Goal: Task Accomplishment & Management: Complete application form

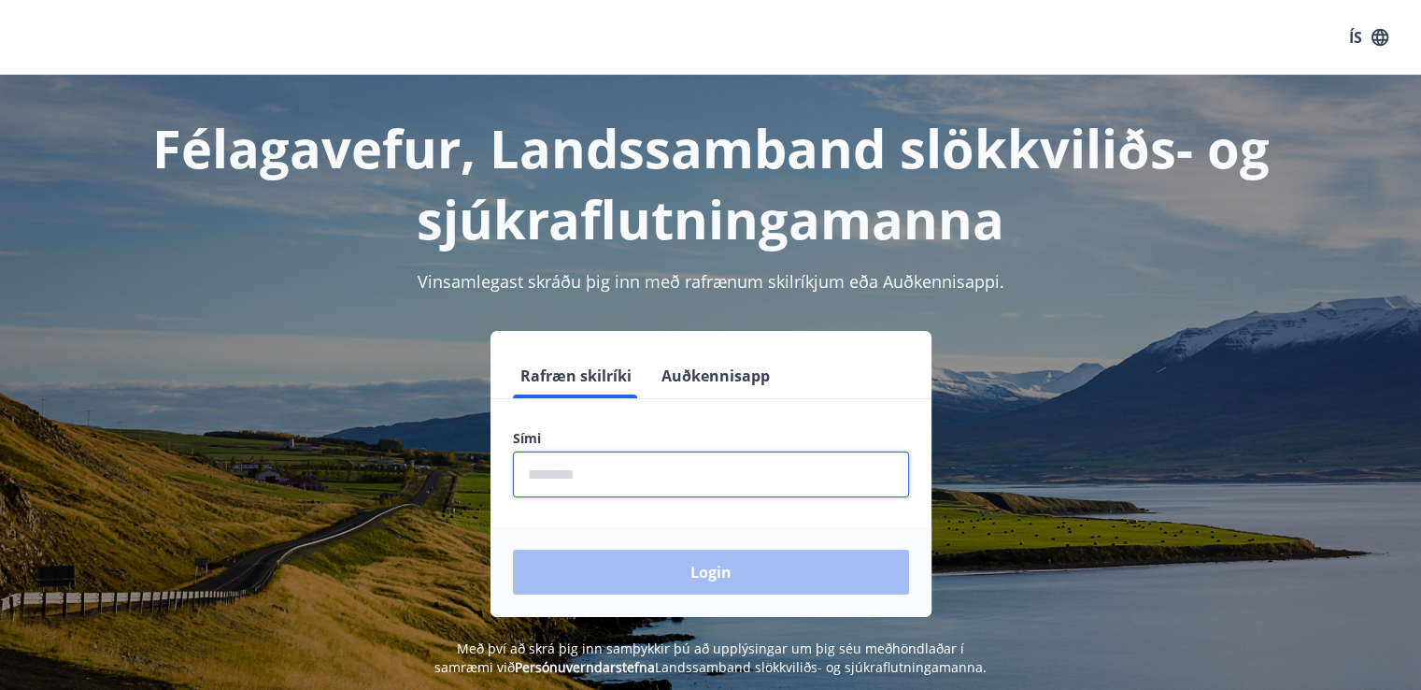
click at [597, 476] on input "phone" at bounding box center [711, 474] width 396 height 46
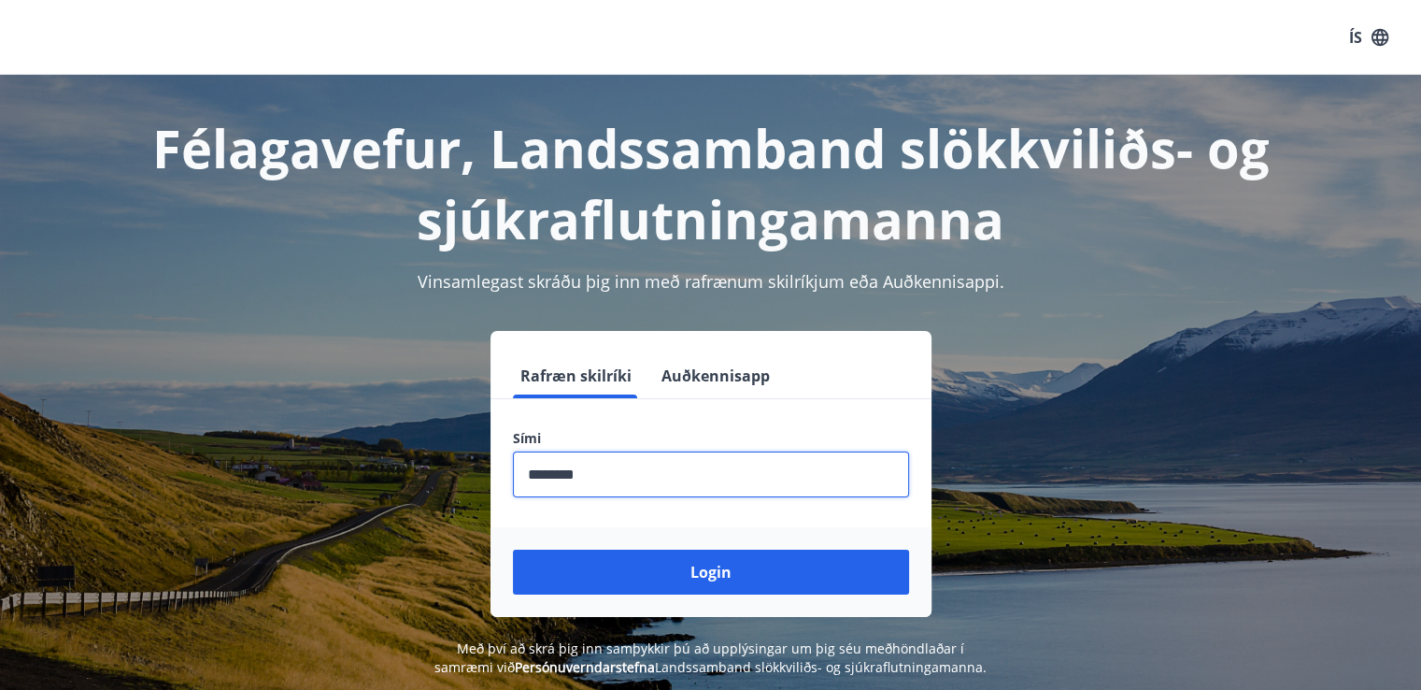
type input "********"
click at [513, 549] on button "Login" at bounding box center [711, 571] width 396 height 45
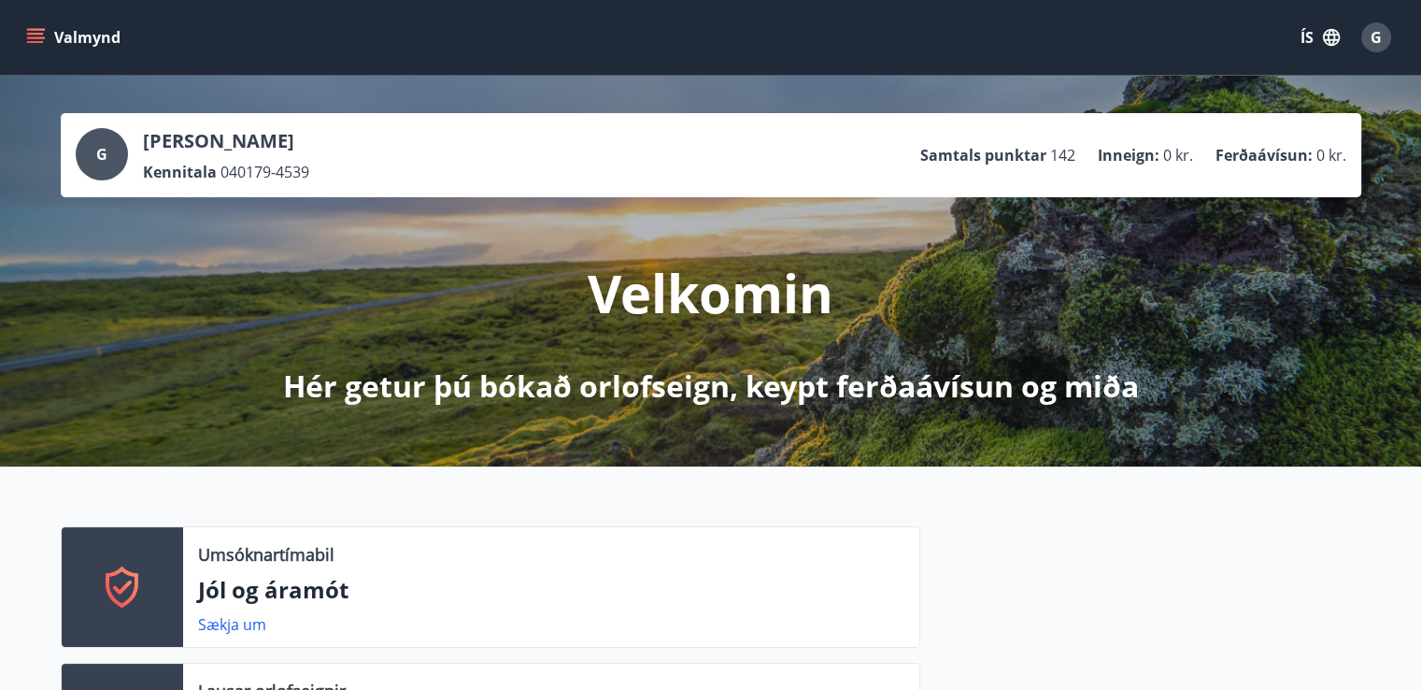
click at [55, 27] on button "Valmynd" at bounding box center [75, 38] width 106 height 34
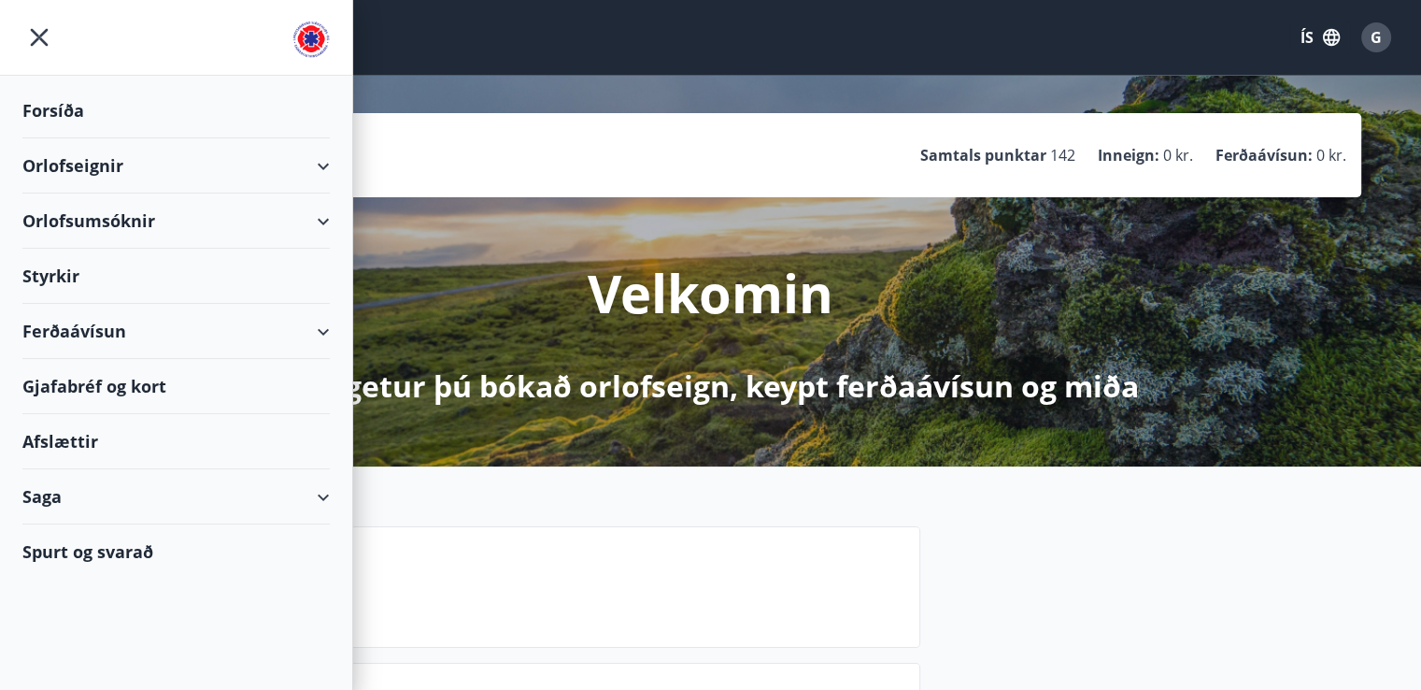
click at [52, 138] on div "Styrkir" at bounding box center [175, 110] width 307 height 55
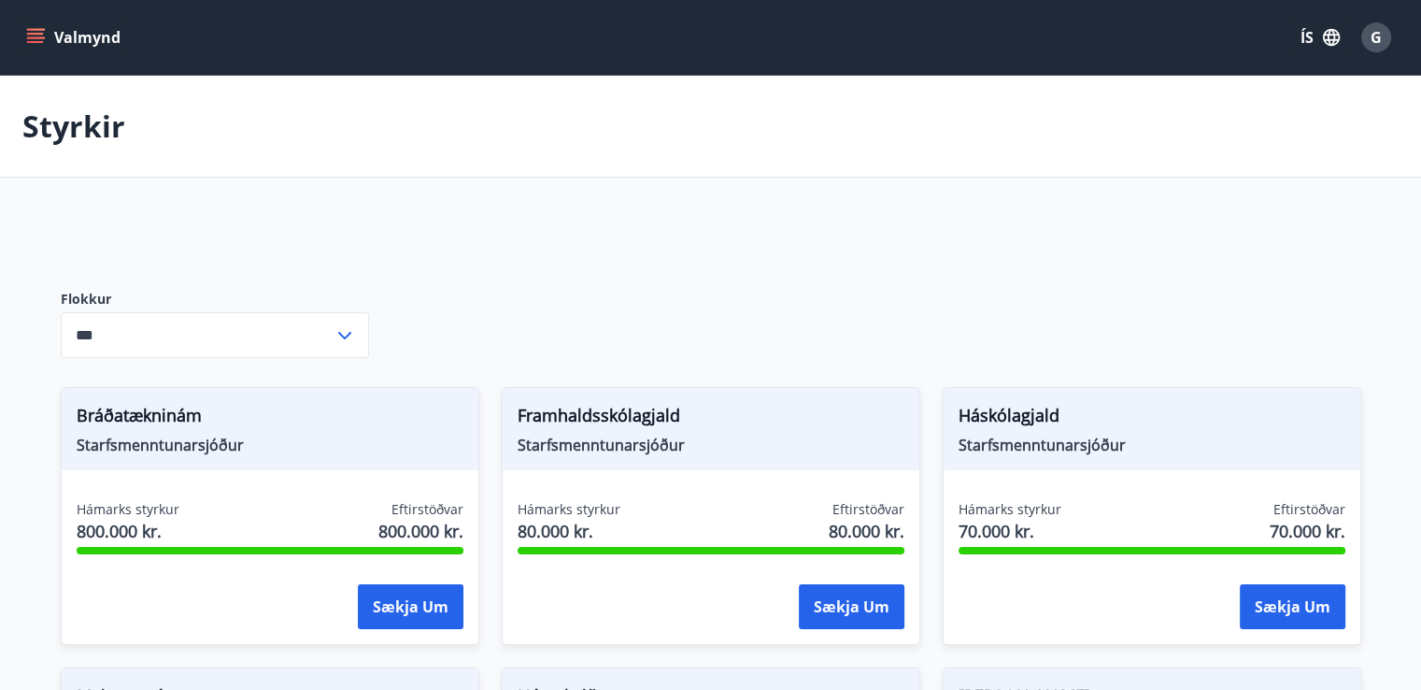
type input "***"
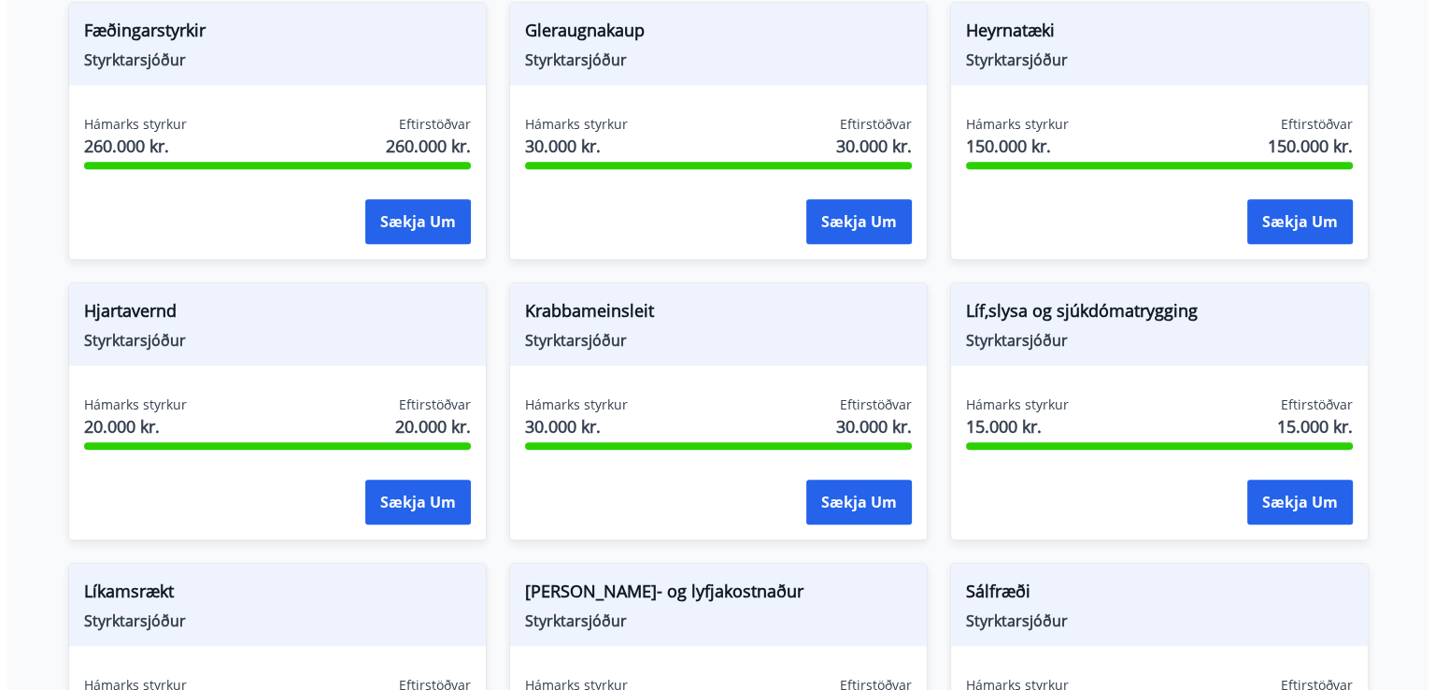
scroll to position [1226, 0]
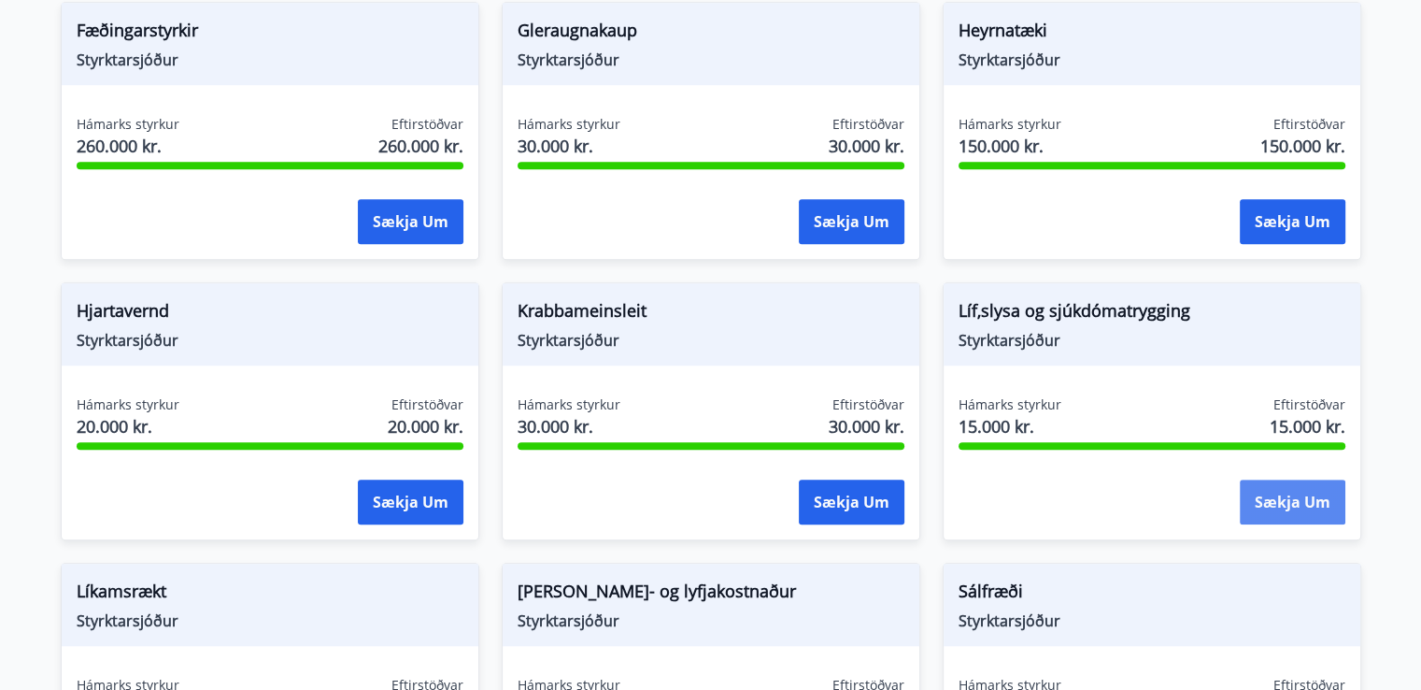
click at [1301, 503] on button "Sækja um" at bounding box center [1293, 501] width 106 height 45
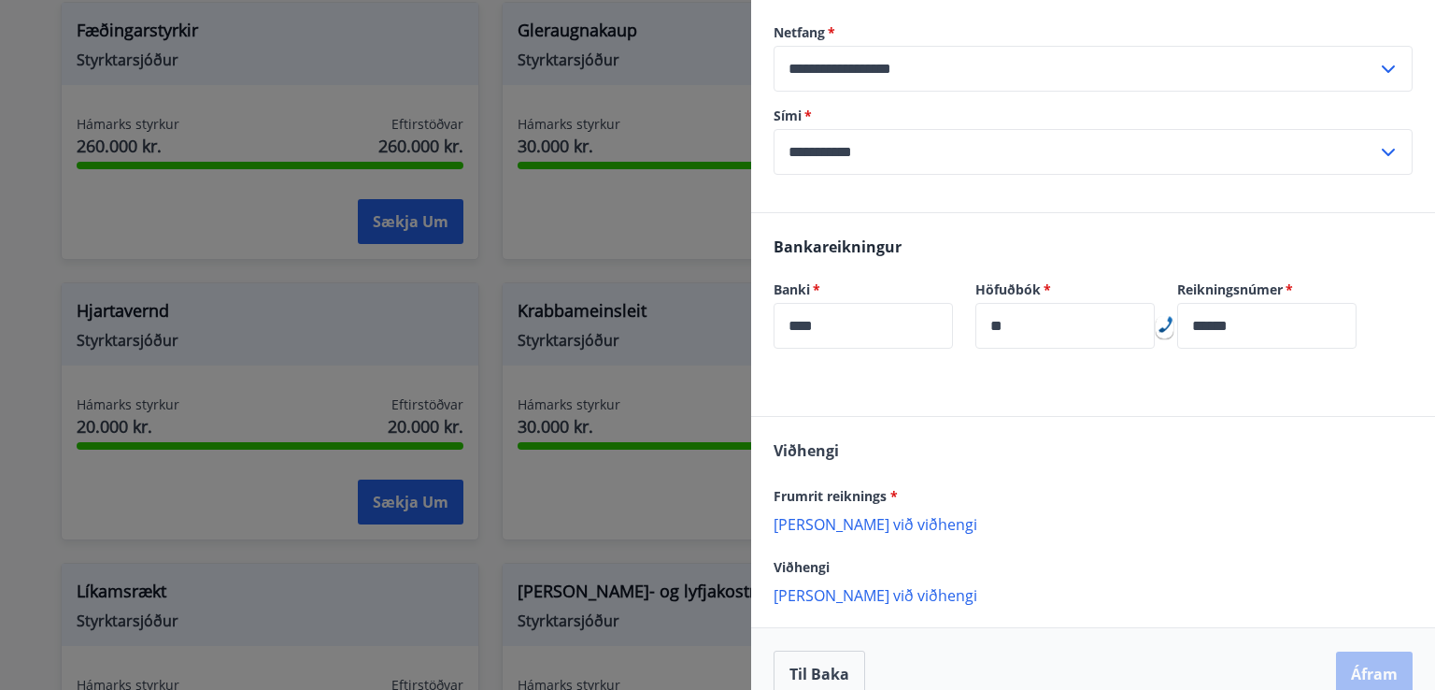
scroll to position [330, 0]
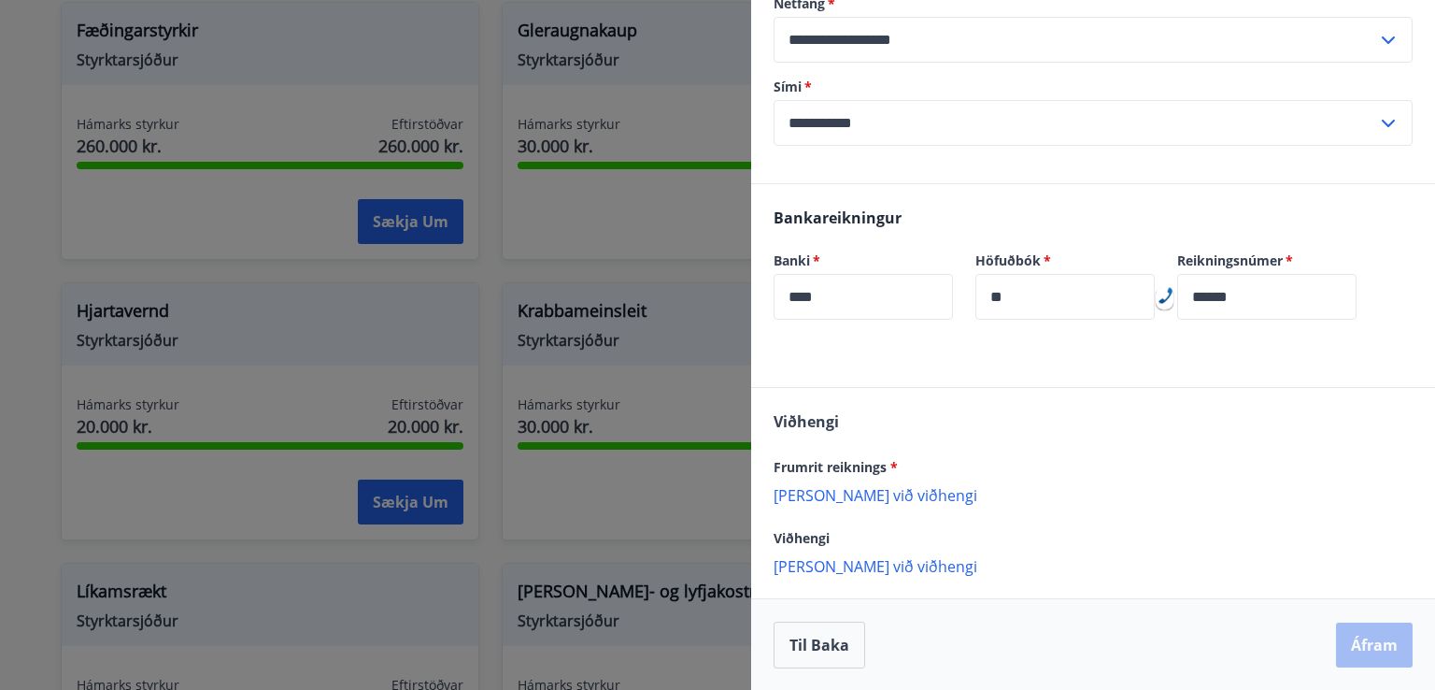
click at [841, 491] on p "[PERSON_NAME] við viðhengi" at bounding box center [1093, 494] width 639 height 19
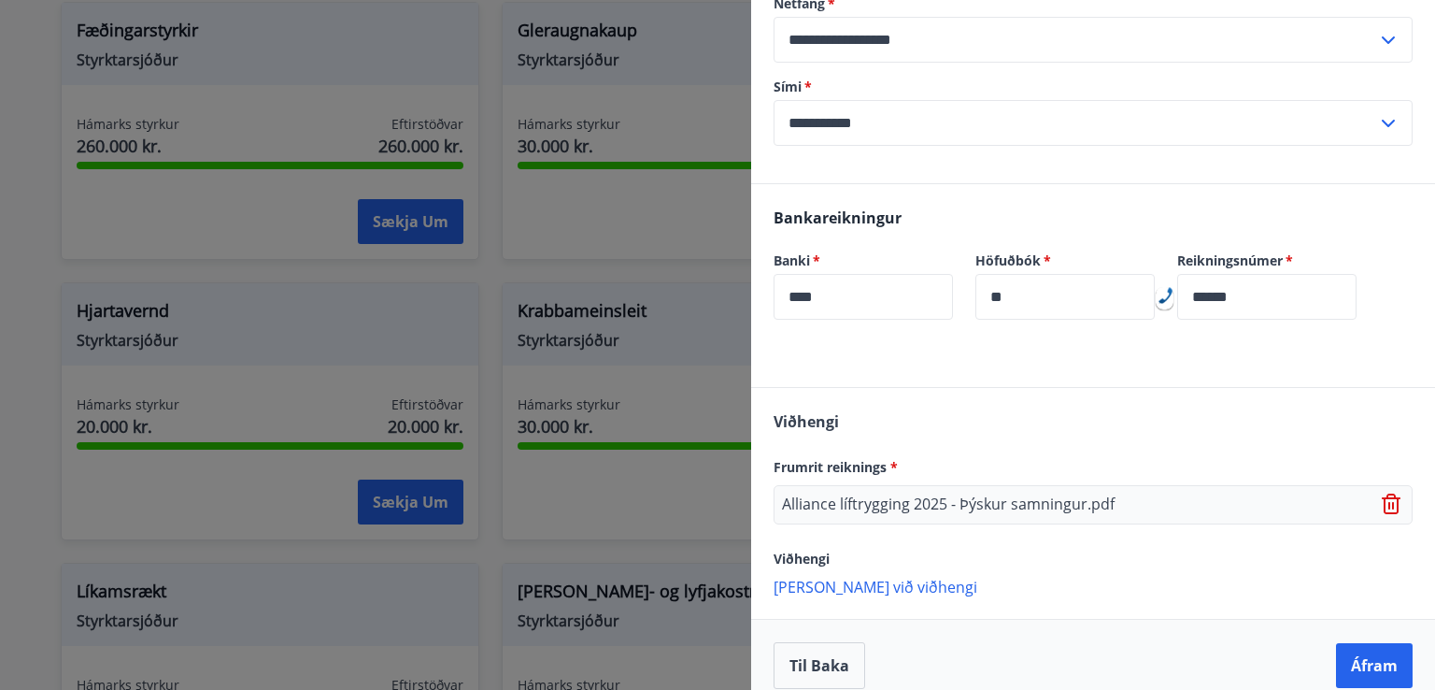
click at [859, 584] on p "[PERSON_NAME] við viðhengi" at bounding box center [1093, 586] width 639 height 19
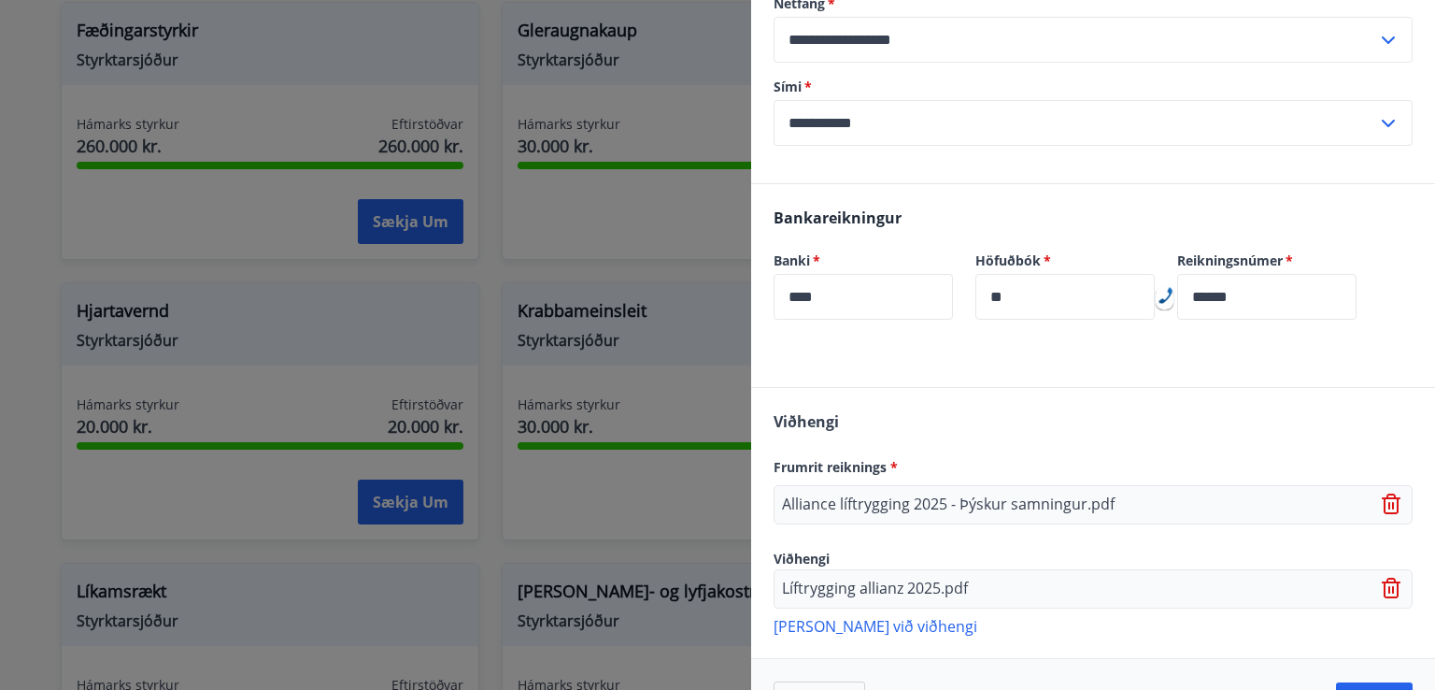
click at [836, 628] on p "[PERSON_NAME] við viðhengi" at bounding box center [1093, 625] width 639 height 19
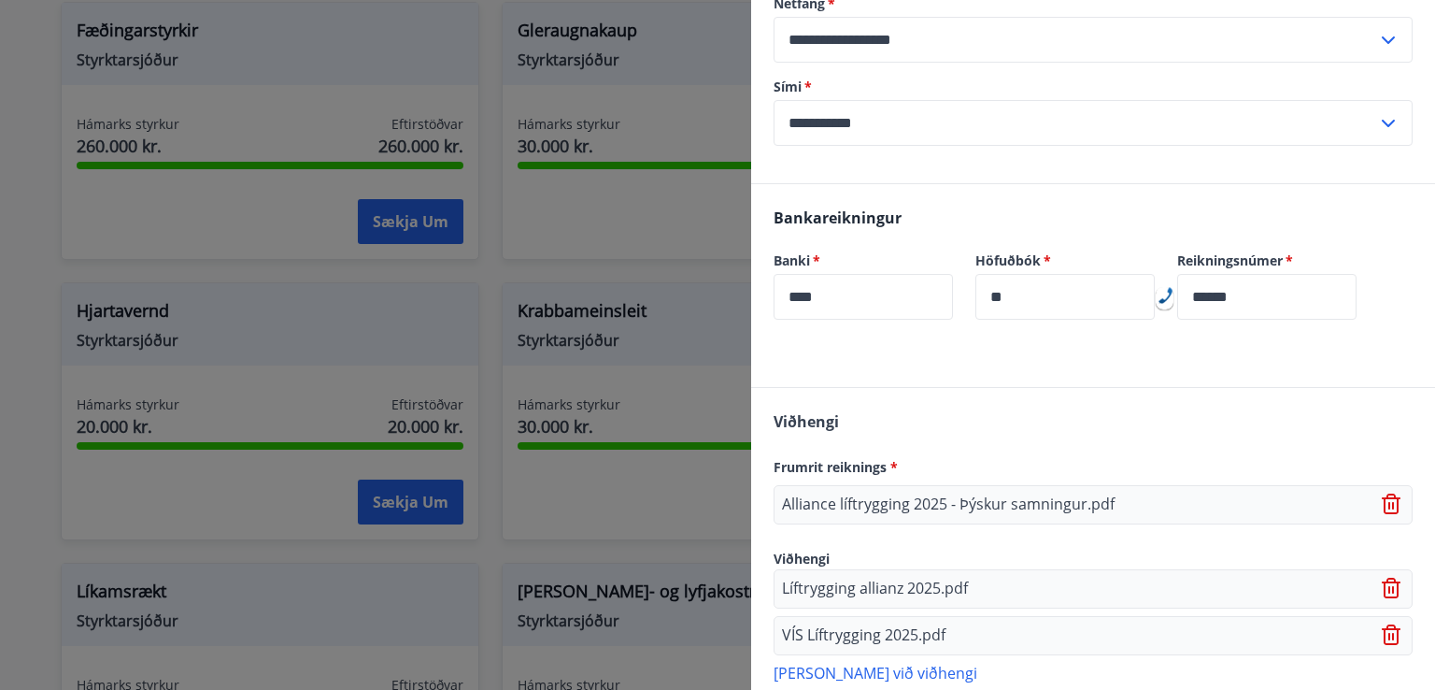
click at [855, 667] on p "[PERSON_NAME] við viðhengi" at bounding box center [1093, 672] width 639 height 19
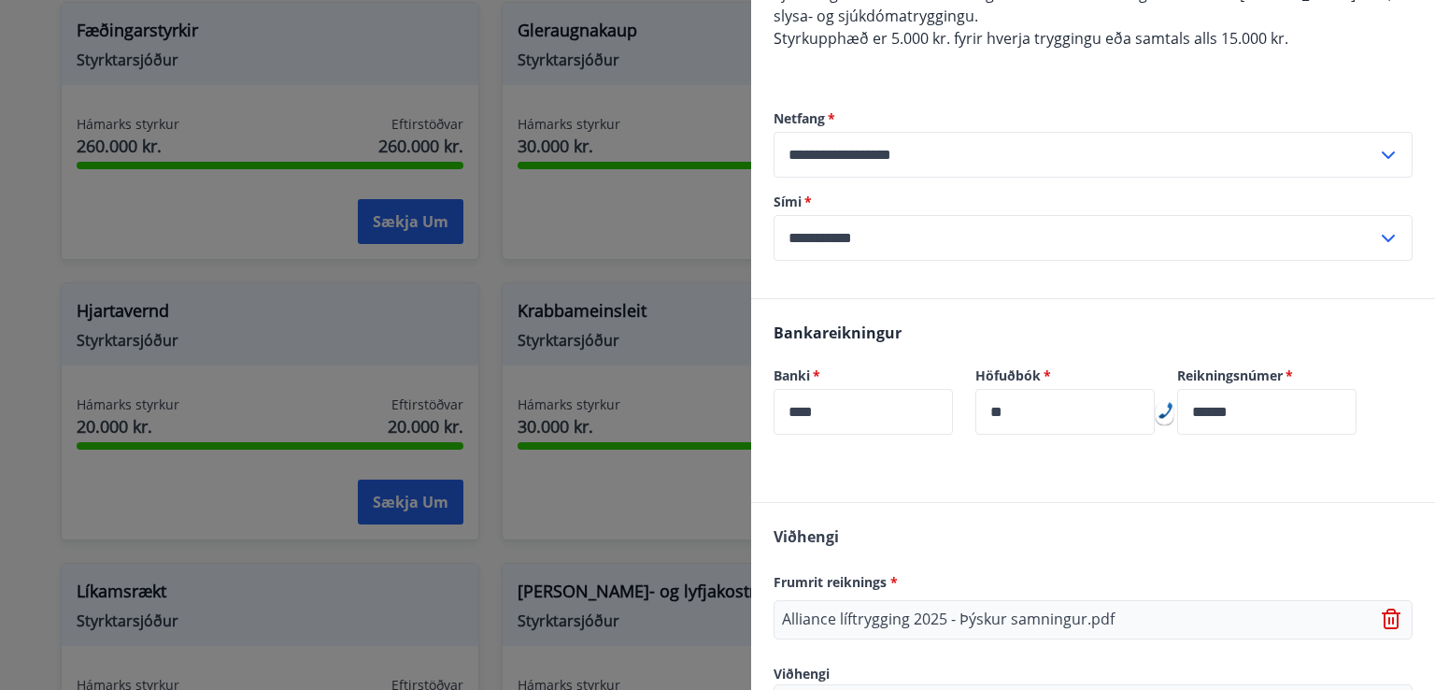
scroll to position [482, 0]
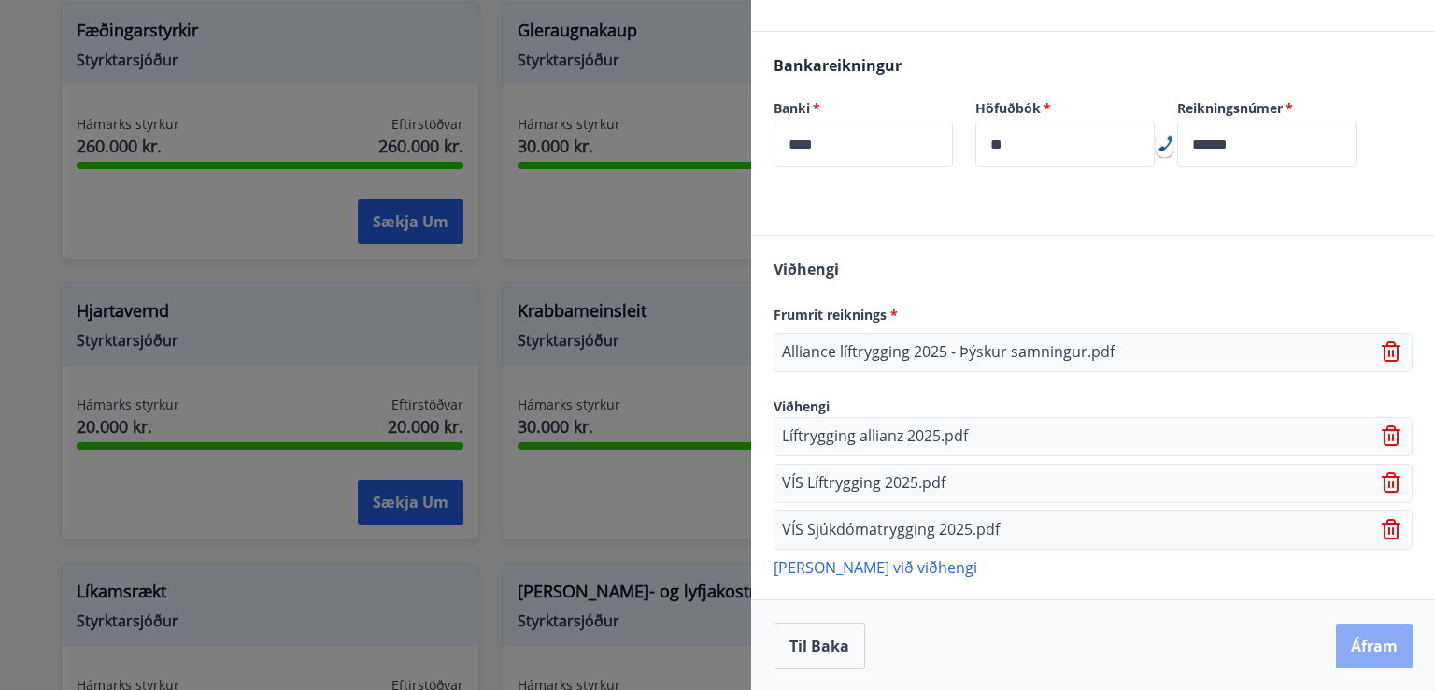
click at [1344, 640] on button "Áfram" at bounding box center [1374, 645] width 77 height 45
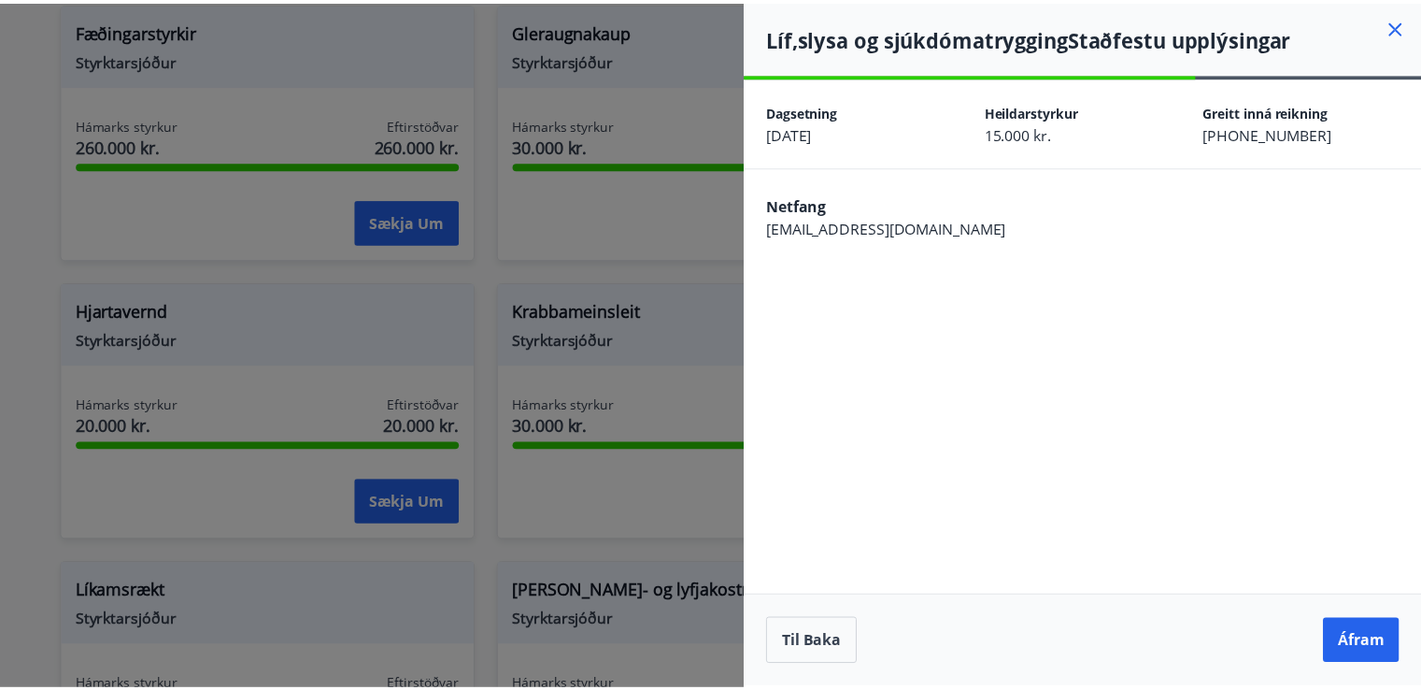
scroll to position [0, 0]
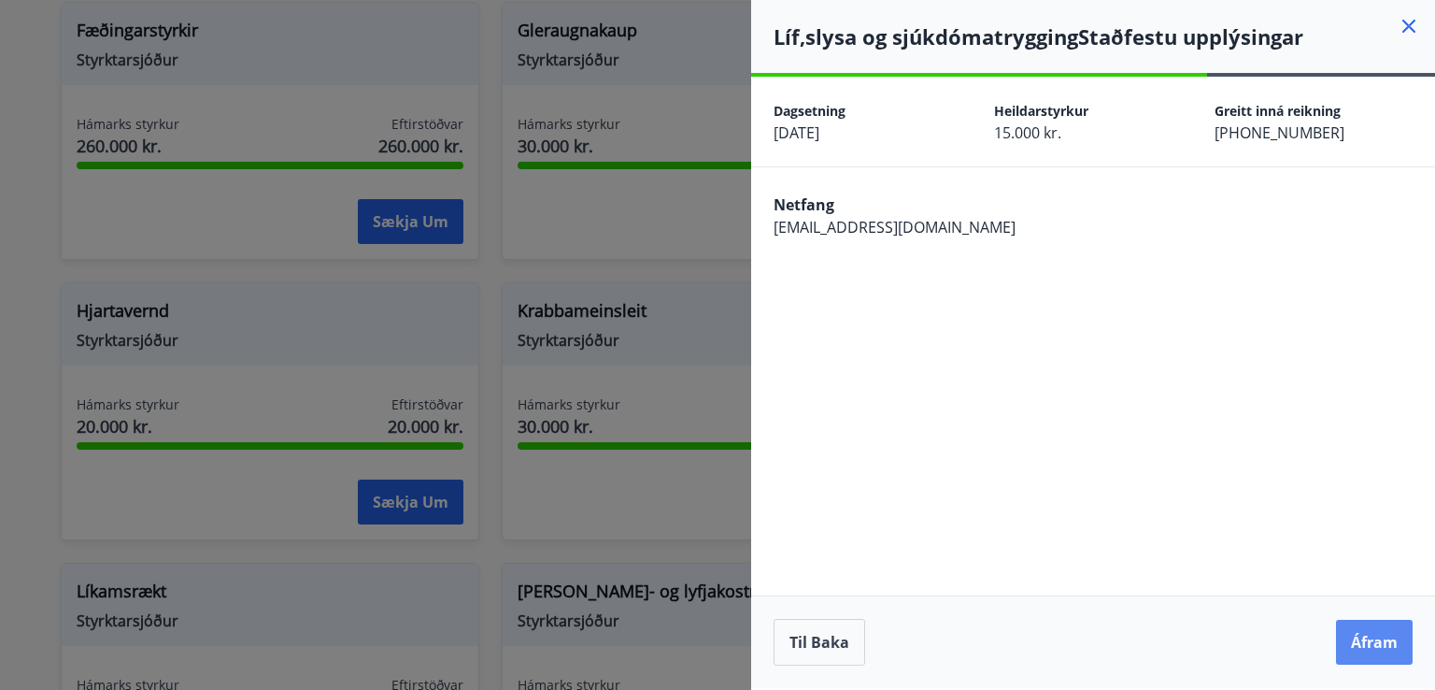
click at [1358, 634] on button "Áfram" at bounding box center [1374, 642] width 77 height 45
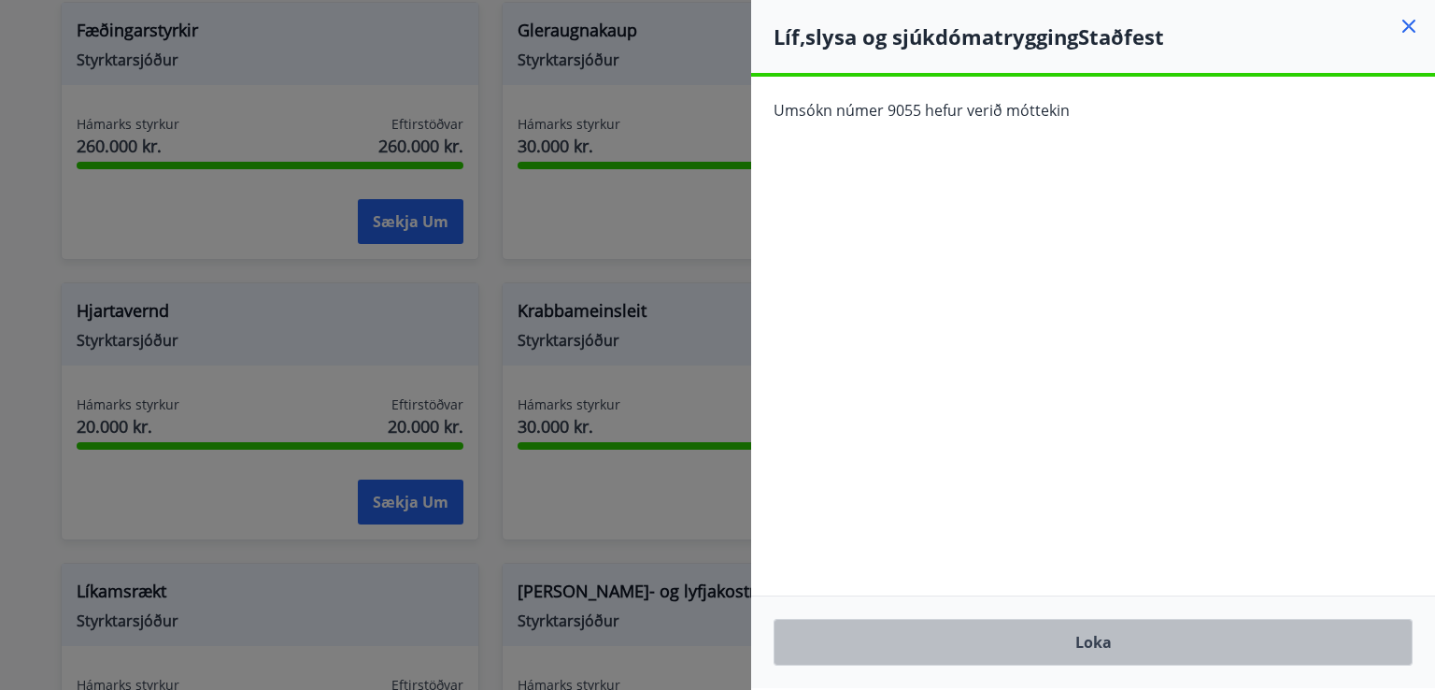
click at [1207, 636] on button "Loka" at bounding box center [1093, 642] width 639 height 47
